Goal: Information Seeking & Learning: Learn about a topic

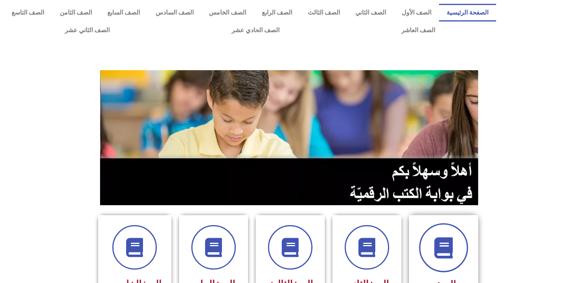
click at [436, 242] on icon at bounding box center [443, 247] width 21 height 21
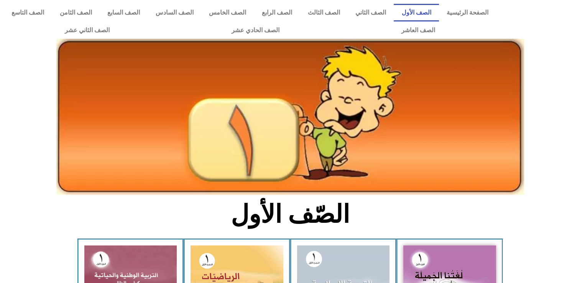
click at [547, 150] on div at bounding box center [290, 134] width 580 height 129
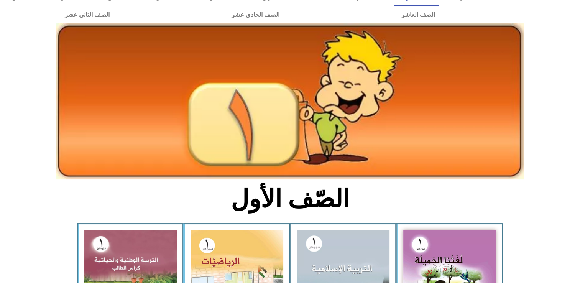
scroll to position [46, 0]
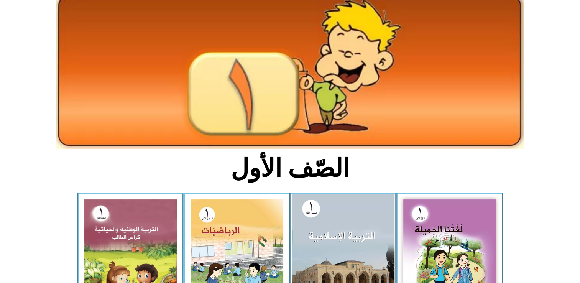
click at [329, 201] on img at bounding box center [343, 256] width 102 height 125
